Goal: Information Seeking & Learning: Understand process/instructions

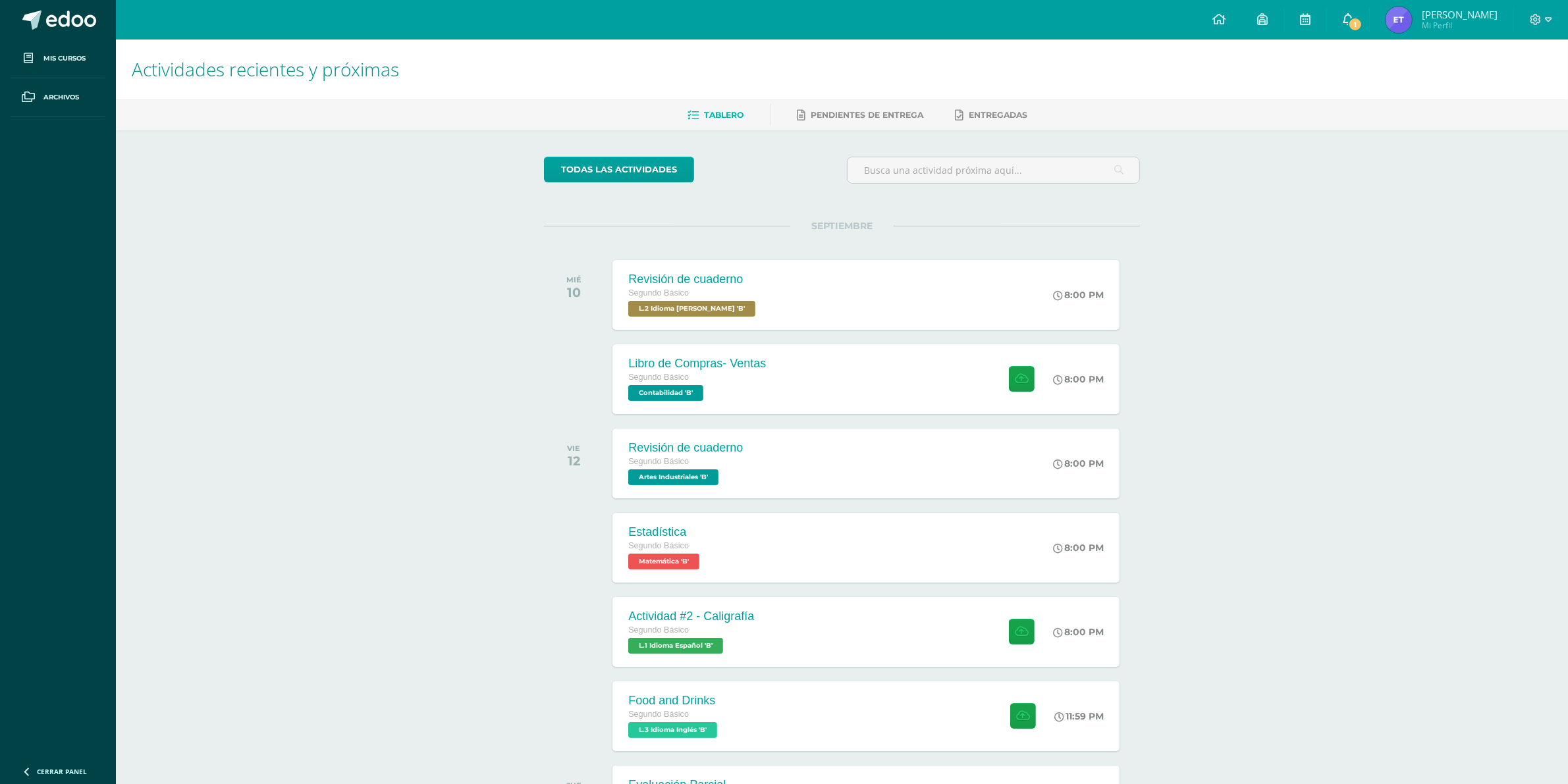
click at [1348, 17] on icon at bounding box center [1348, 19] width 11 height 12
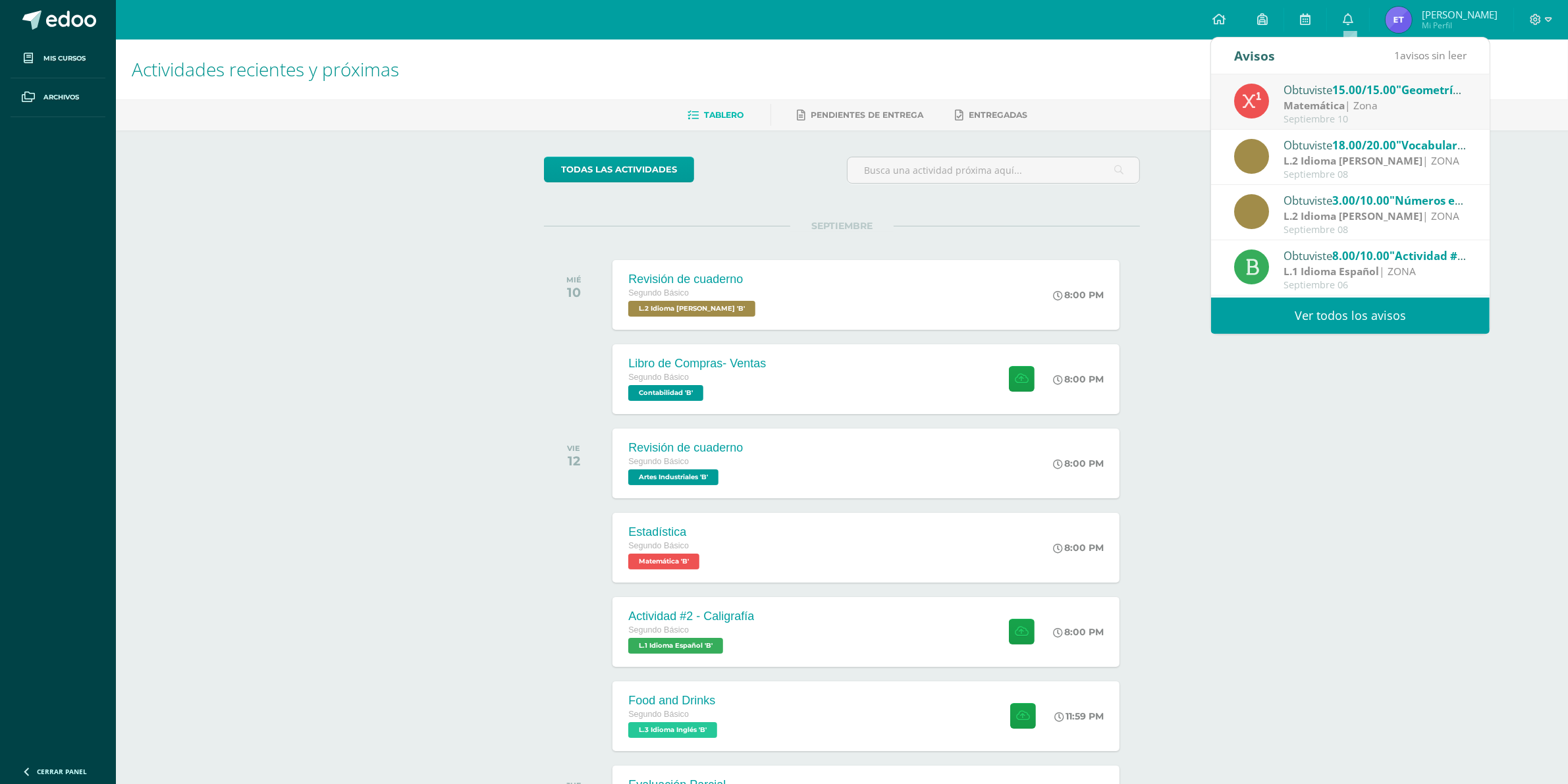
click at [1366, 146] on span "18.00/20.00" at bounding box center [1365, 145] width 64 height 15
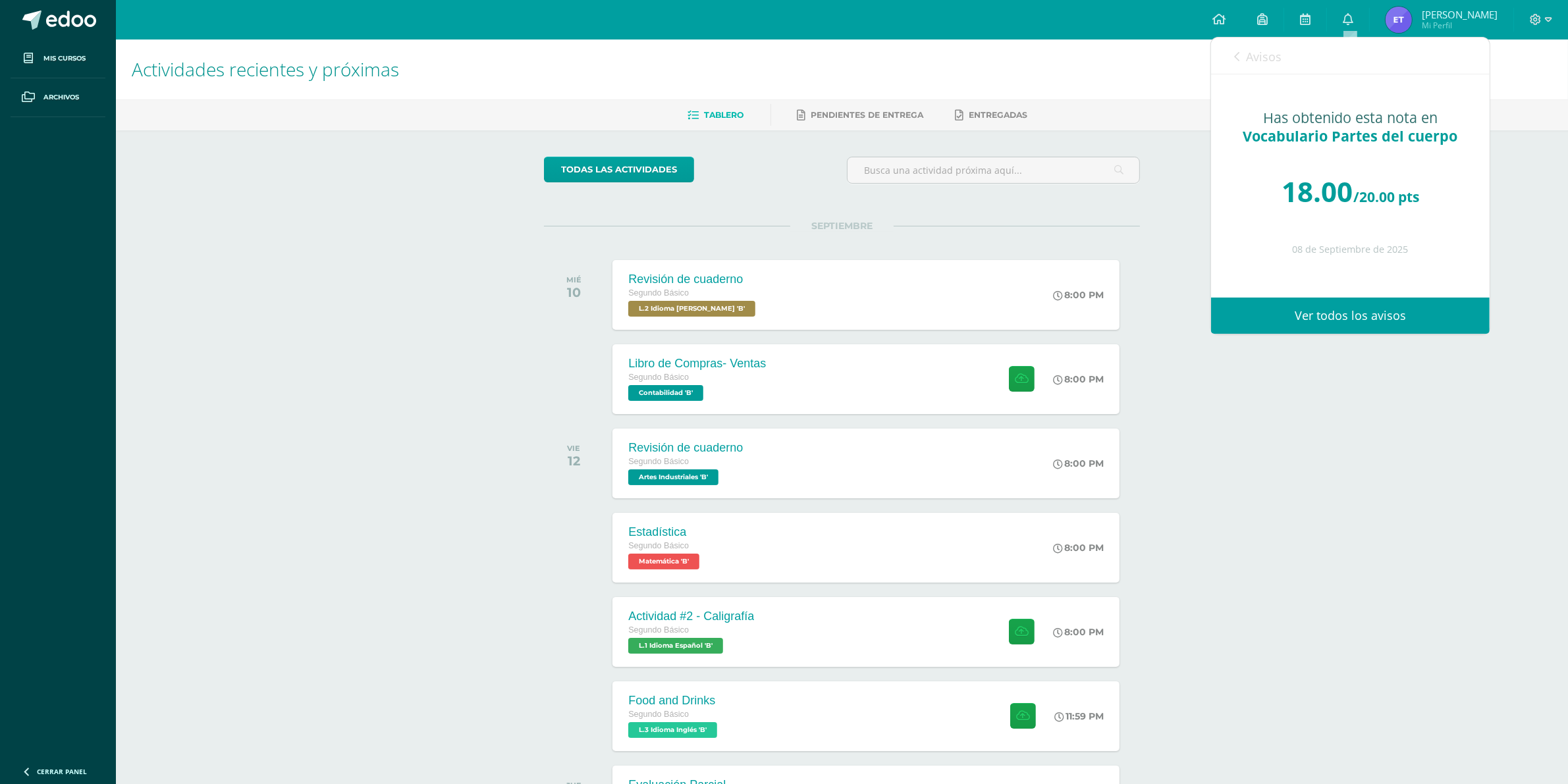
drag, startPoint x: 1413, startPoint y: 445, endPoint x: 1194, endPoint y: 77, distance: 428.2
click at [1423, 454] on div "Actividades recientes y próximas Tablero Pendientes de entrega Entregadas todas…" at bounding box center [841, 601] width 1452 height 1123
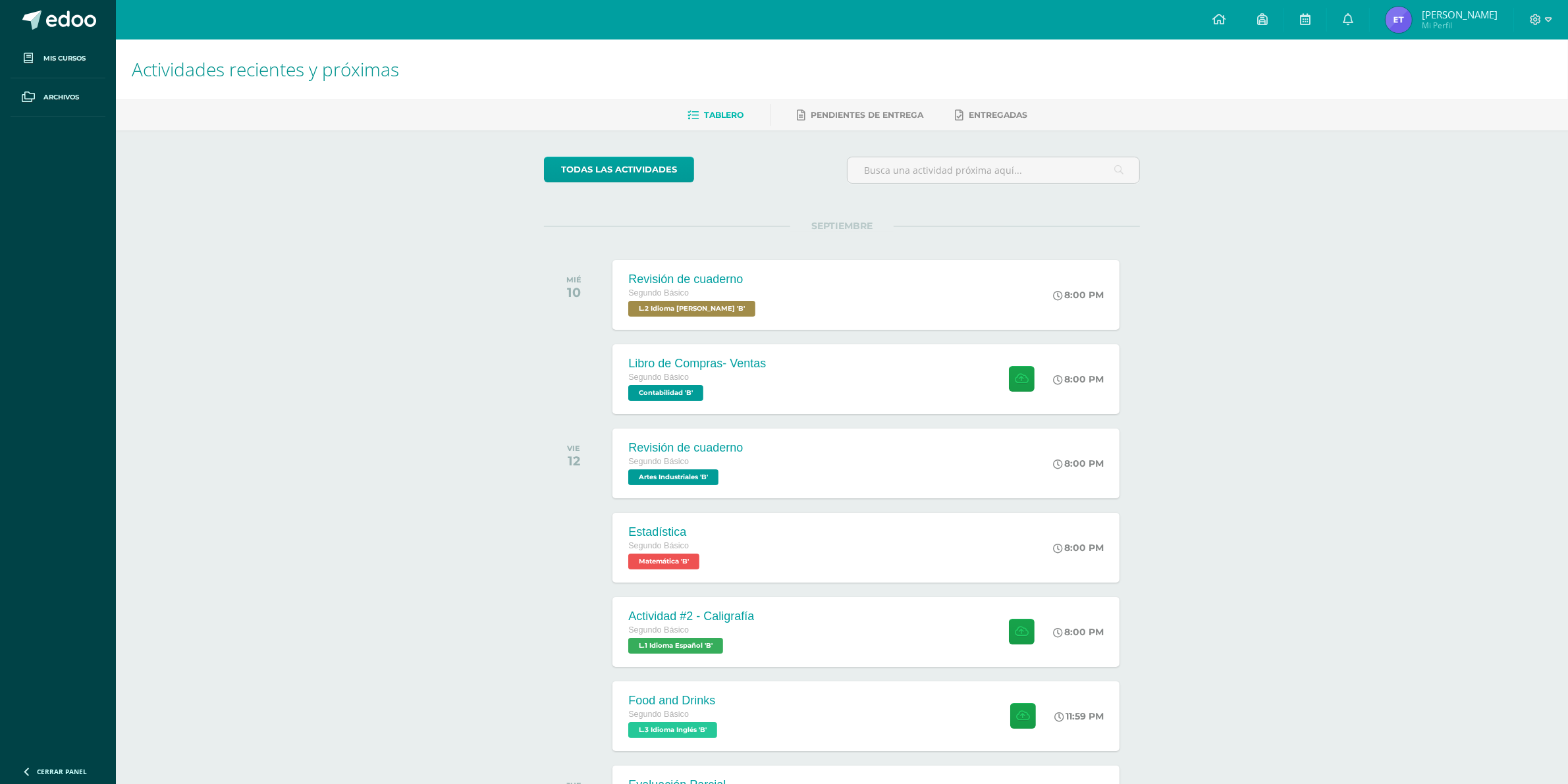
click at [1194, 78] on h1 "Actividades recientes y próximas" at bounding box center [842, 69] width 1421 height 60
click at [1308, 18] on icon at bounding box center [1305, 19] width 11 height 12
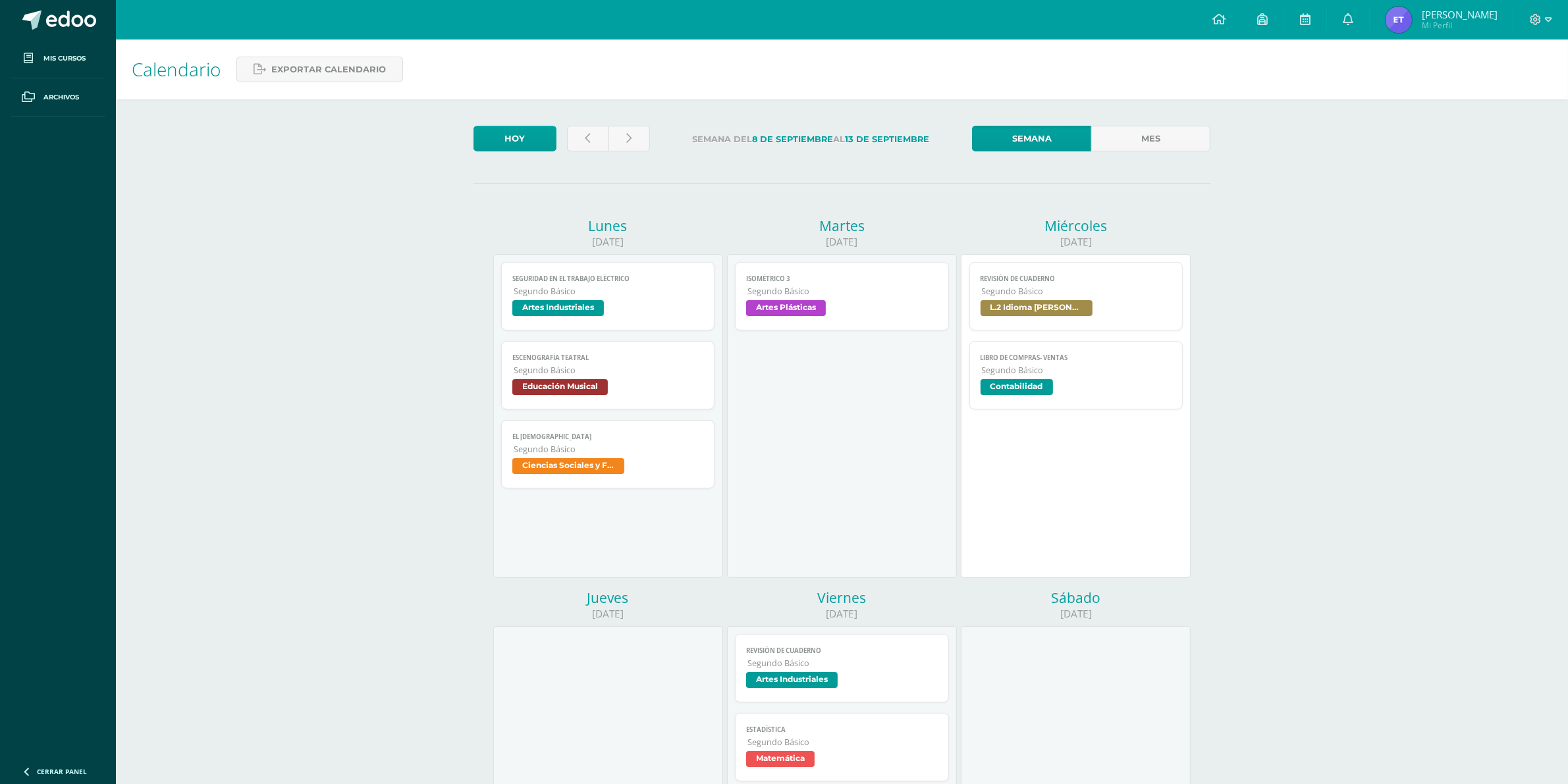
click at [596, 386] on span "Educación Musical" at bounding box center [560, 386] width 95 height 16
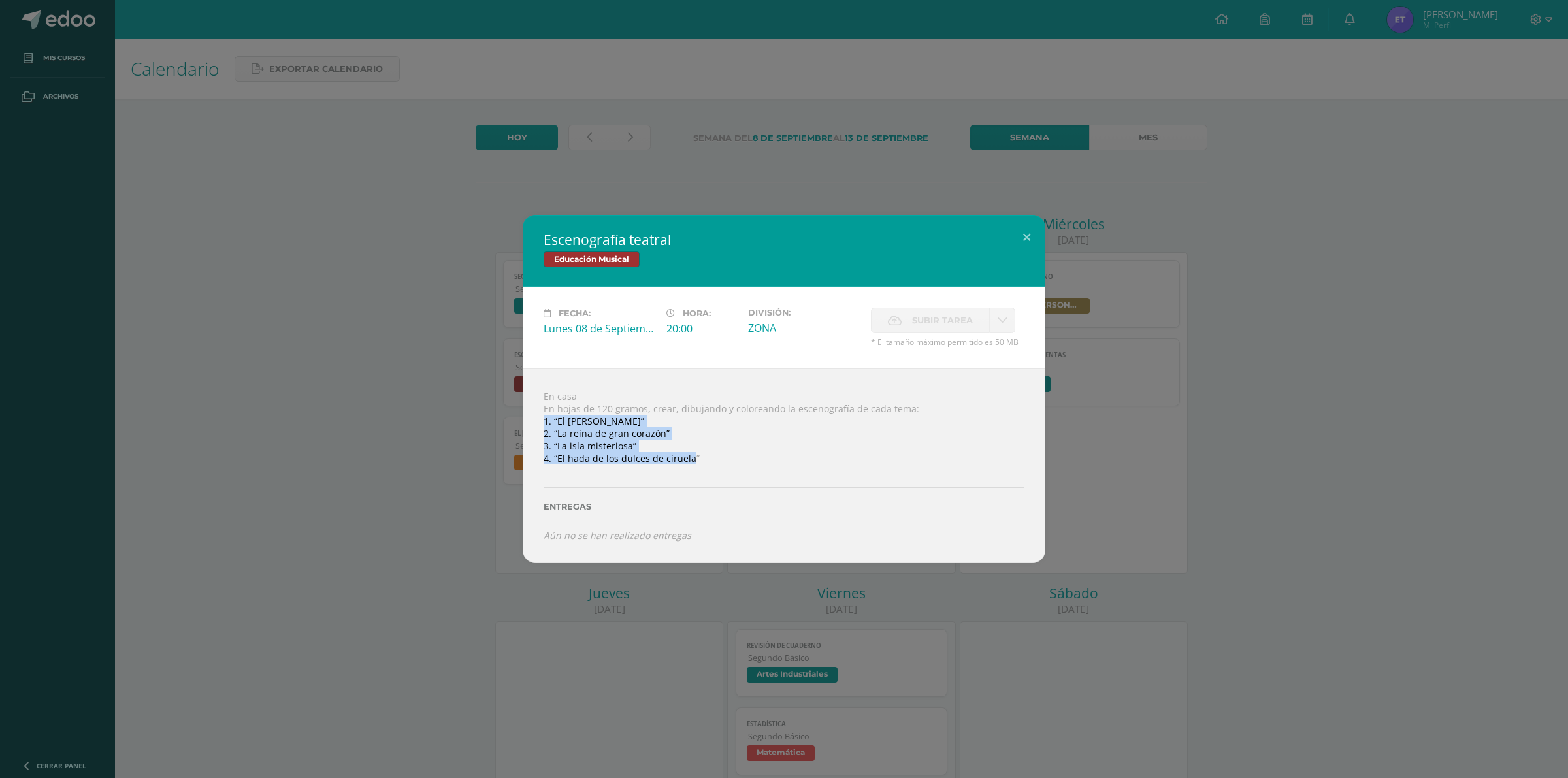
drag, startPoint x: 691, startPoint y: 456, endPoint x: 534, endPoint y: 422, distance: 160.6
click at [534, 422] on div "En casa En hojas de 120 gramos, crear, dibujando y coloreando la escenografía d…" at bounding box center [784, 465] width 522 height 194
copy div "1. “El secreto del pescador” 2. “La reina de gran corazón” 3. “La isla misterio…"
click at [1027, 227] on button at bounding box center [1027, 236] width 38 height 44
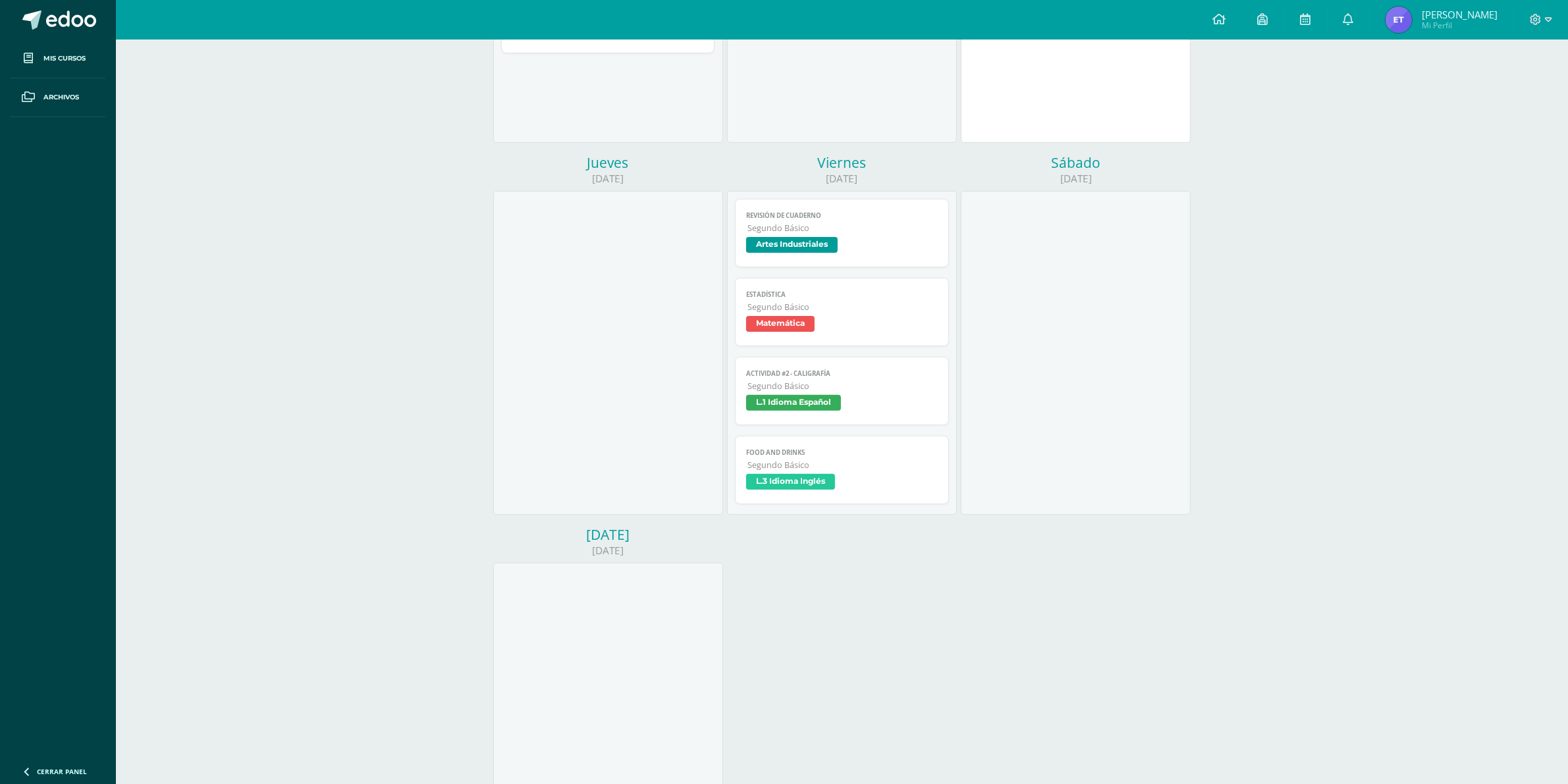
scroll to position [597, 0]
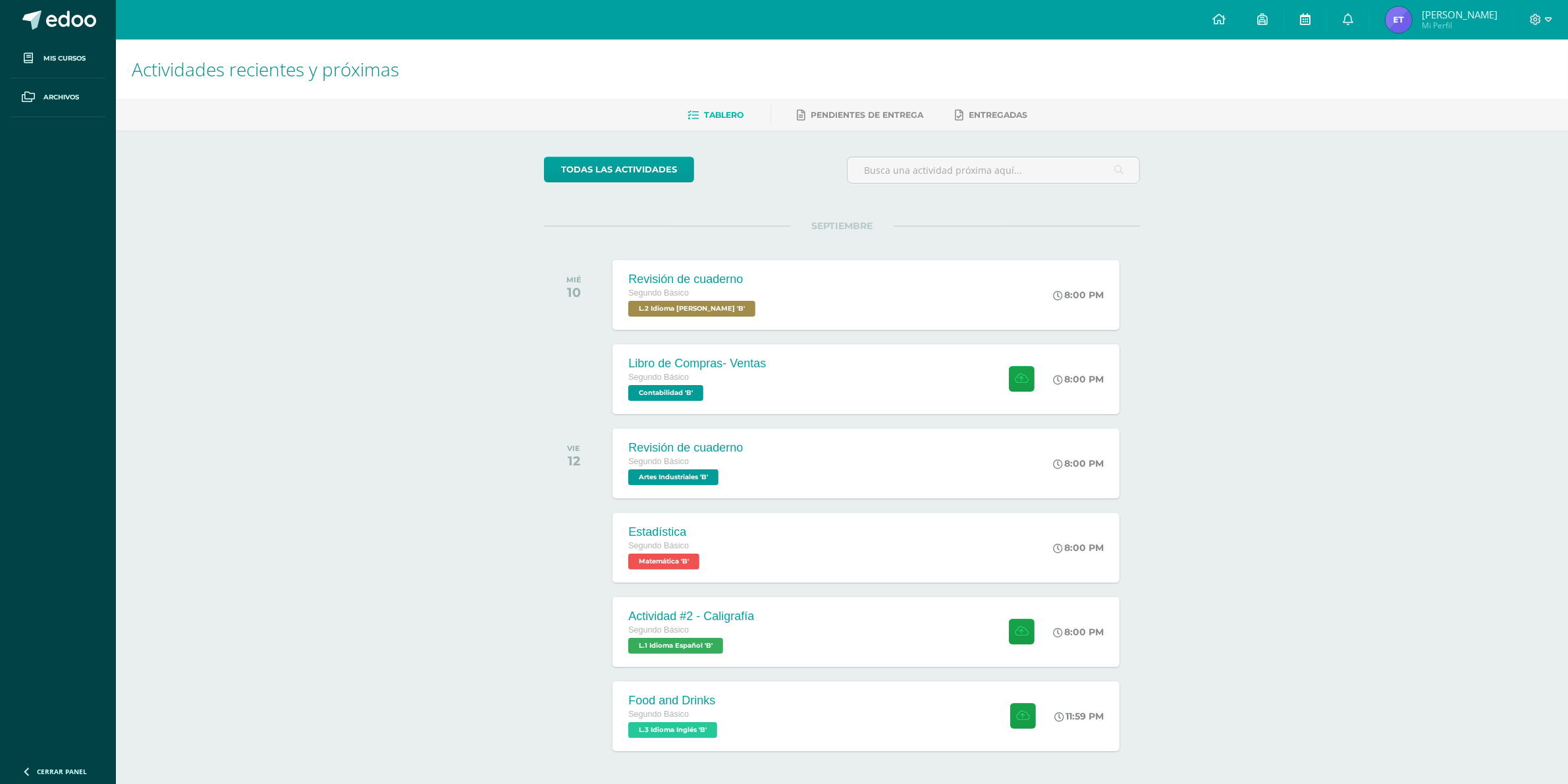
click at [1301, 18] on icon at bounding box center [1305, 19] width 11 height 12
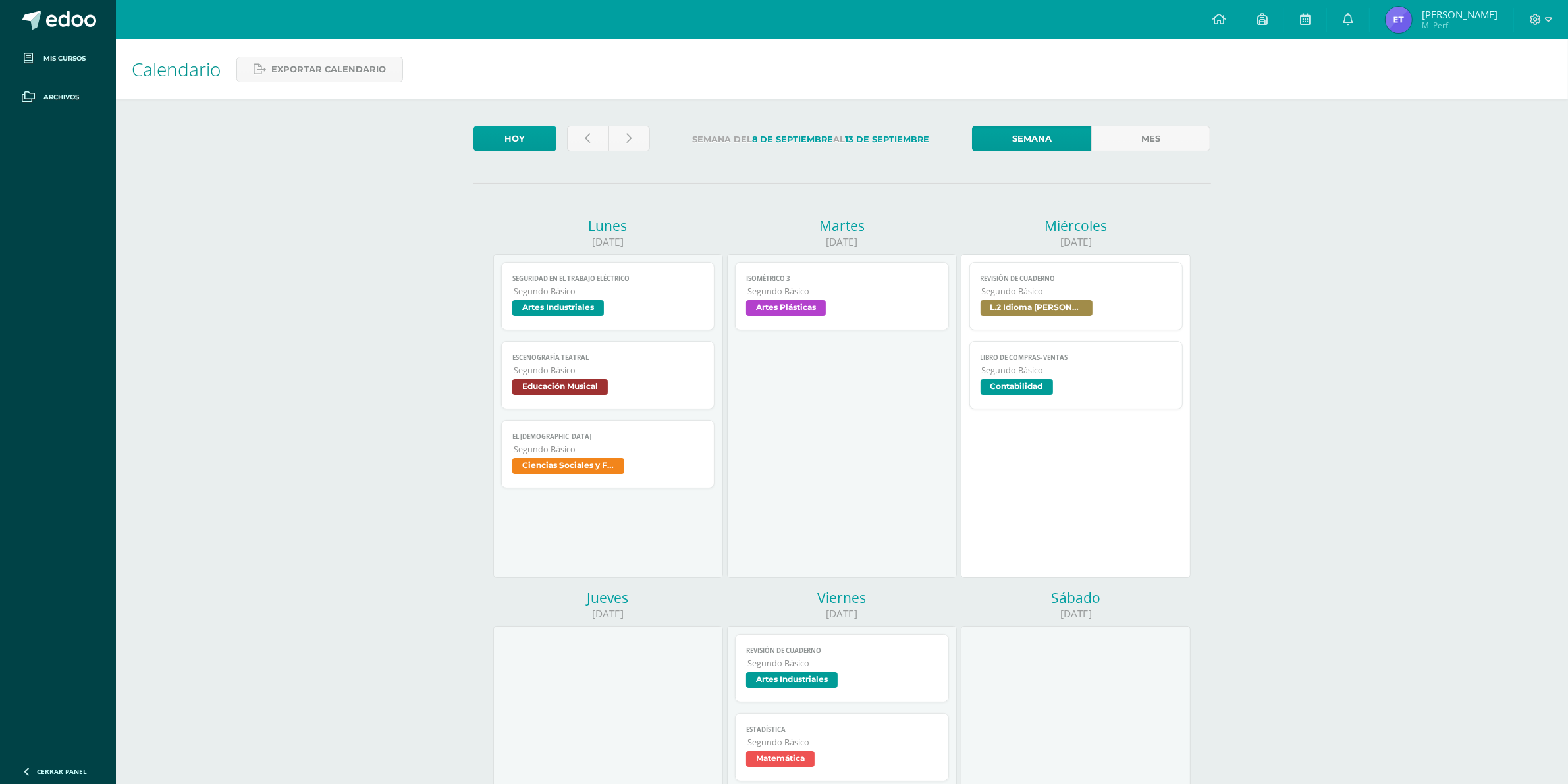
click at [577, 392] on span "Educación Musical" at bounding box center [560, 386] width 95 height 16
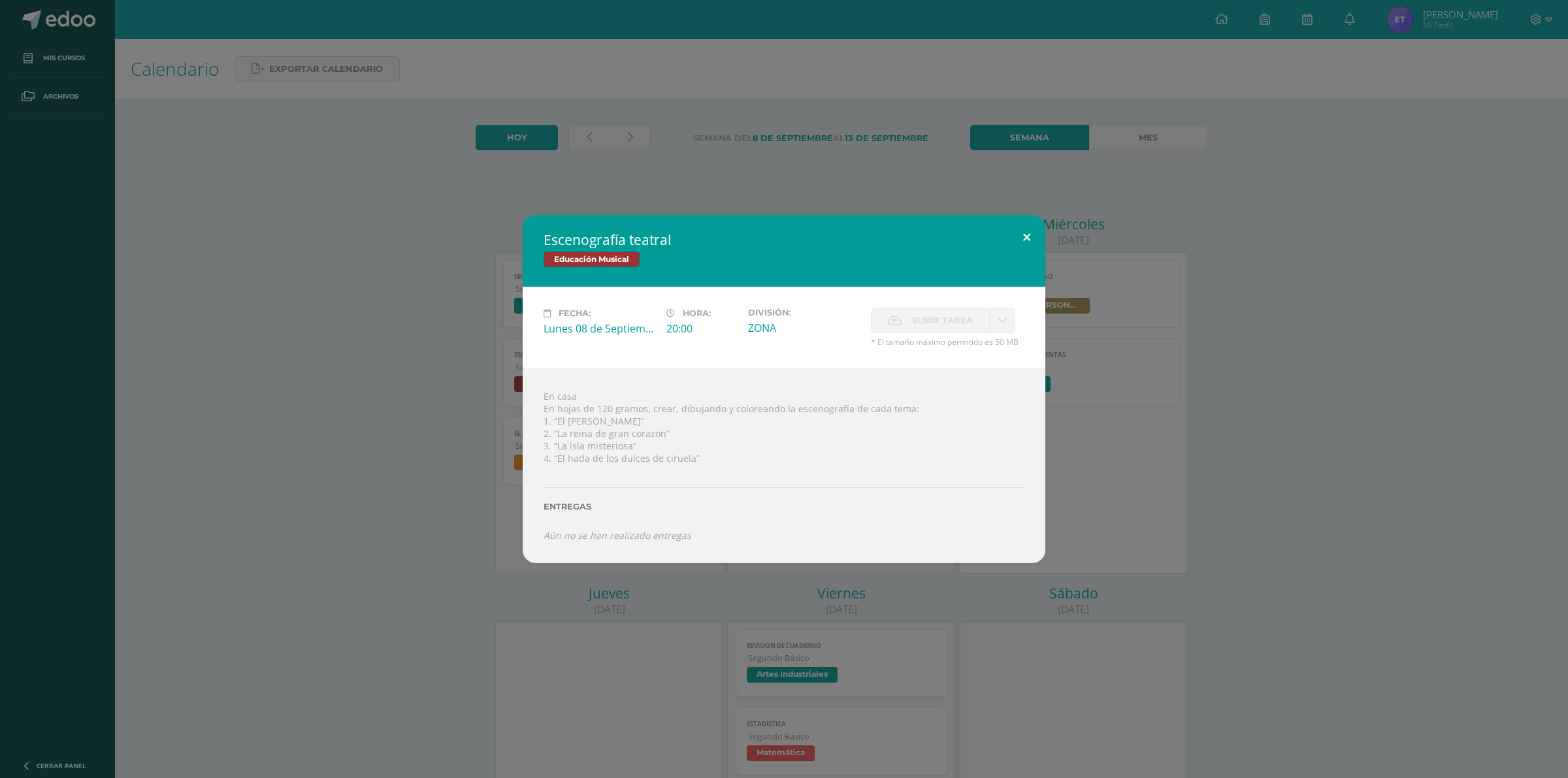
click at [1021, 234] on button at bounding box center [1027, 236] width 38 height 44
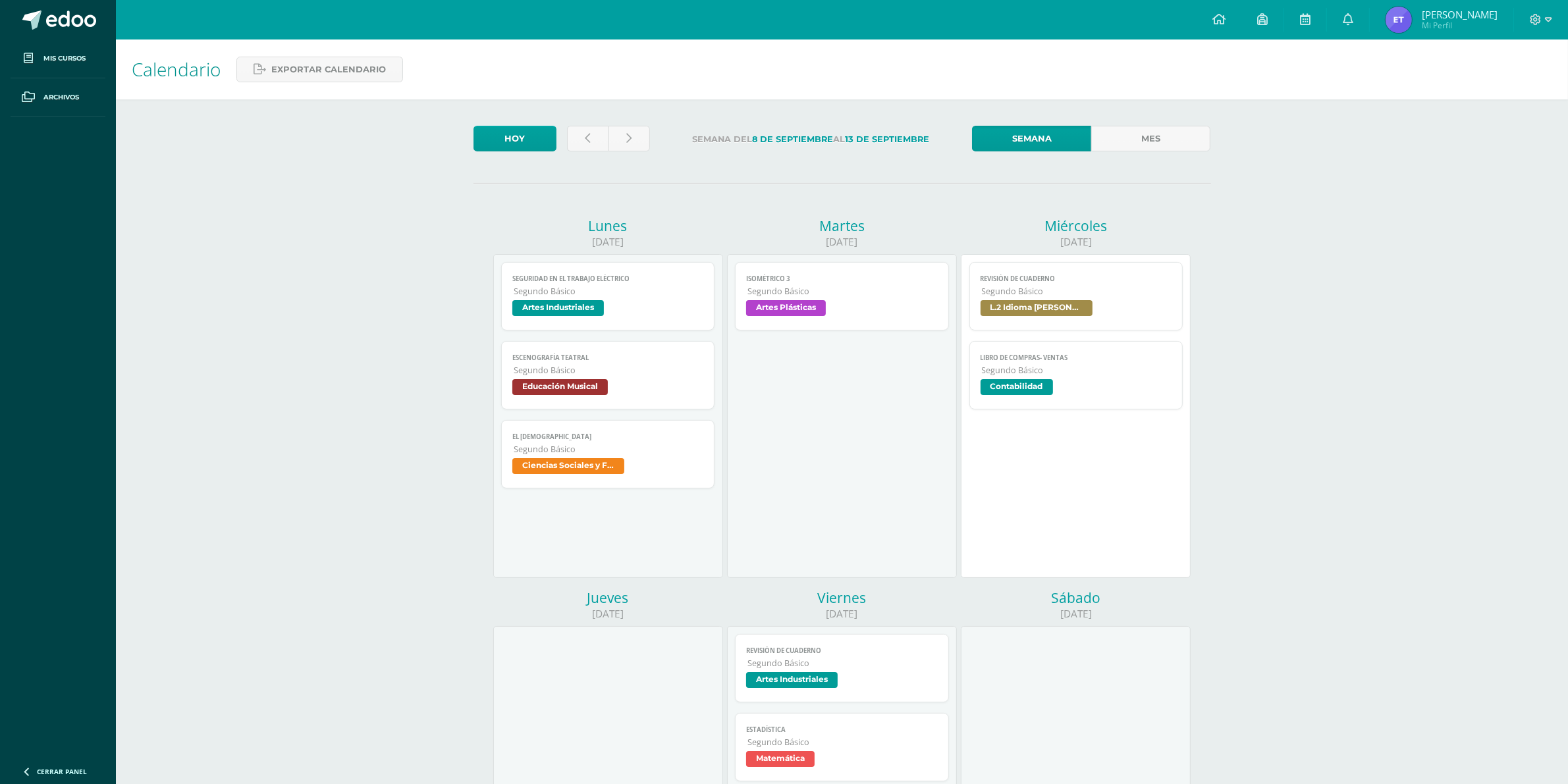
click at [629, 361] on span "Escenografía teatral" at bounding box center [607, 357] width 191 height 8
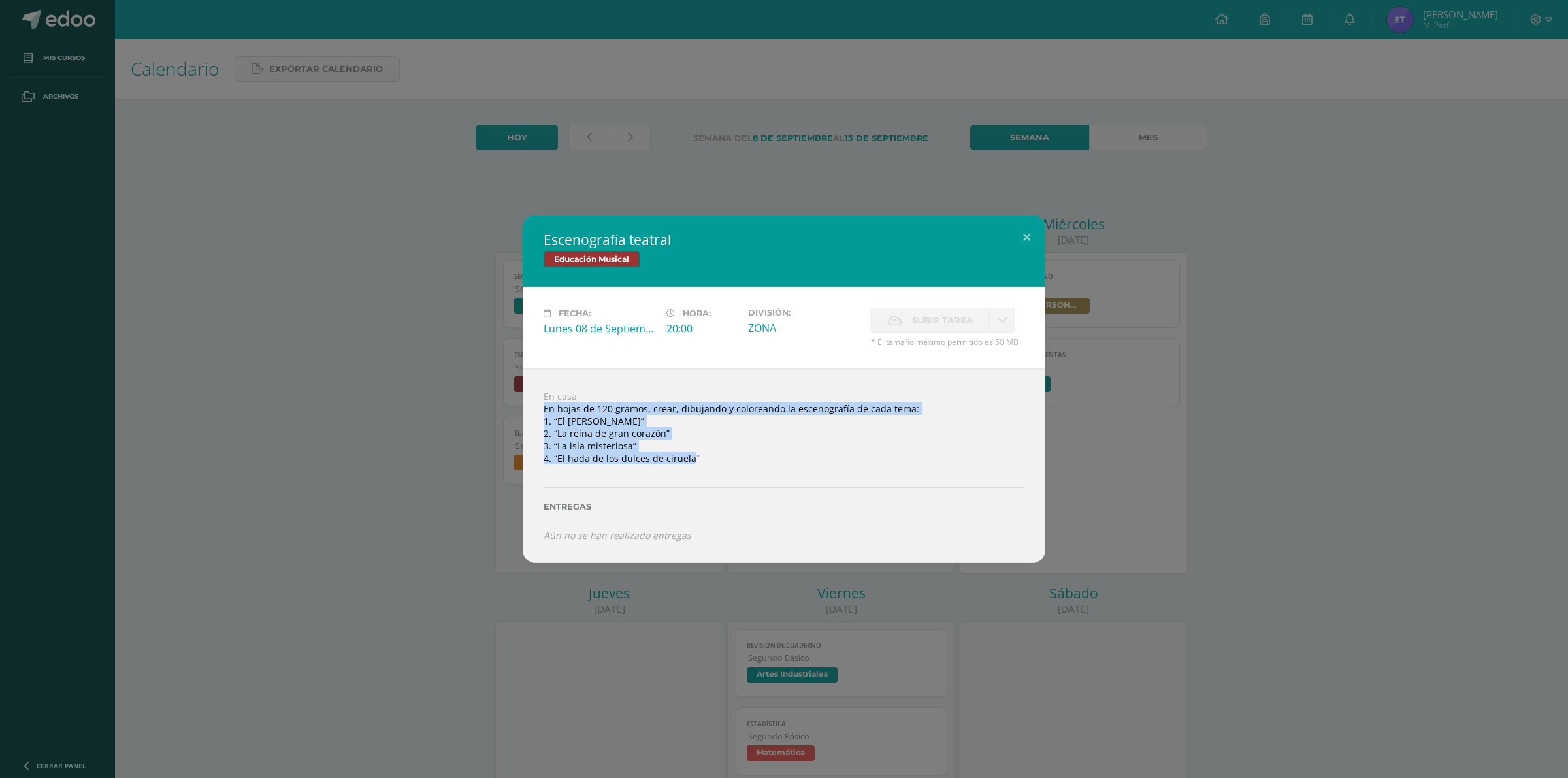
drag, startPoint x: 691, startPoint y: 456, endPoint x: 530, endPoint y: 408, distance: 168.0
click at [530, 408] on div "En casa En hojas de 120 gramos, crear, dibujando y coloreando la escenografía d…" at bounding box center [784, 465] width 522 height 194
copy div "En hojas de 120 gramos, crear, dibujando y coloreando la escenografía de cada t…"
